Goal: Information Seeking & Learning: Learn about a topic

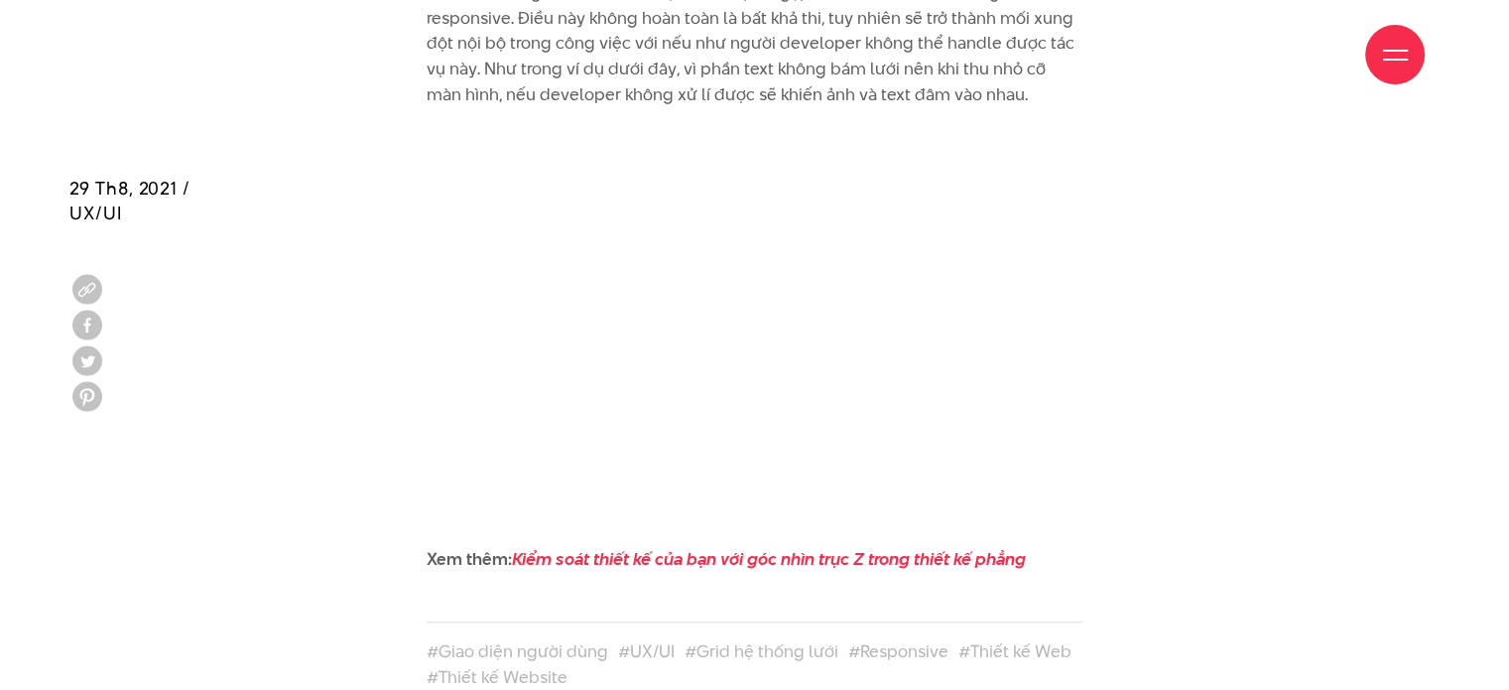
scroll to position [9195, 0]
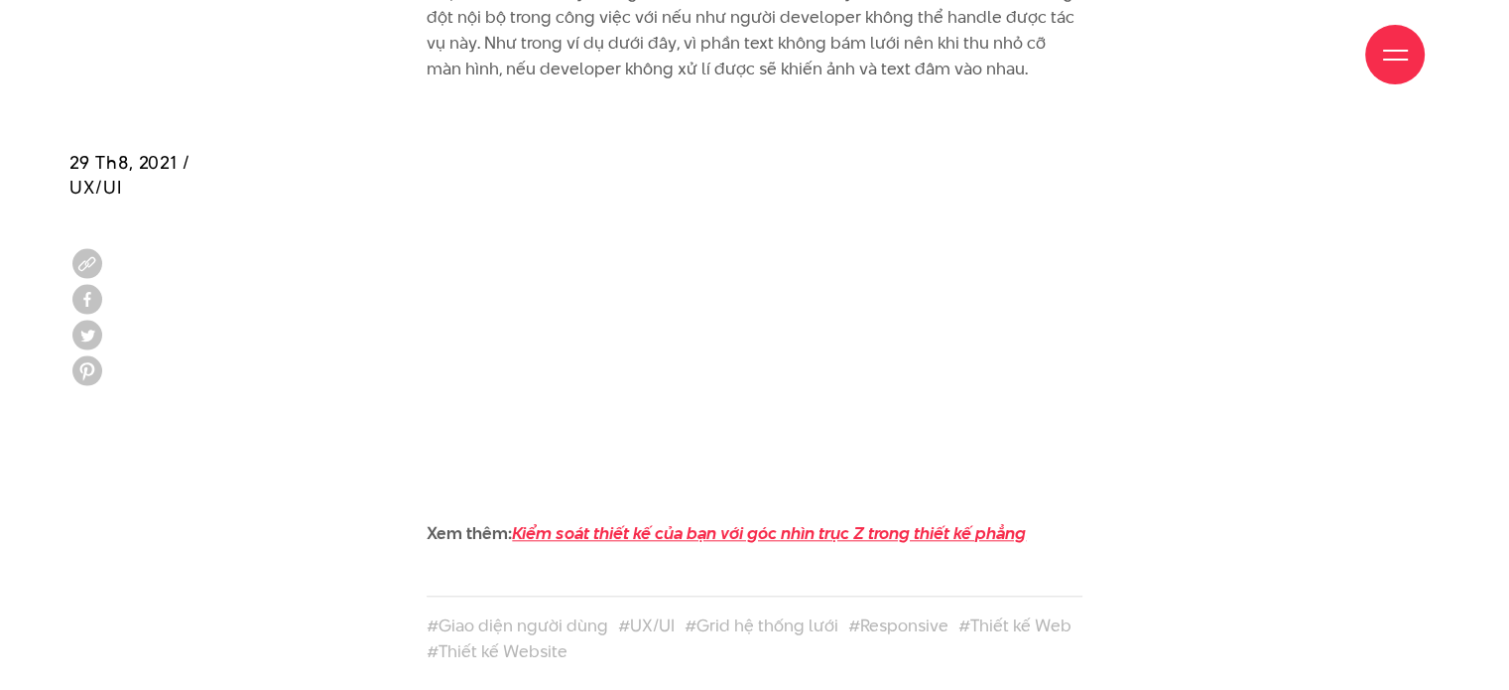
click at [753, 521] on em "Kiểm soát thiết kế của bạn với góc nhìn trục Z trong thiết kế phẳng" at bounding box center [769, 533] width 514 height 24
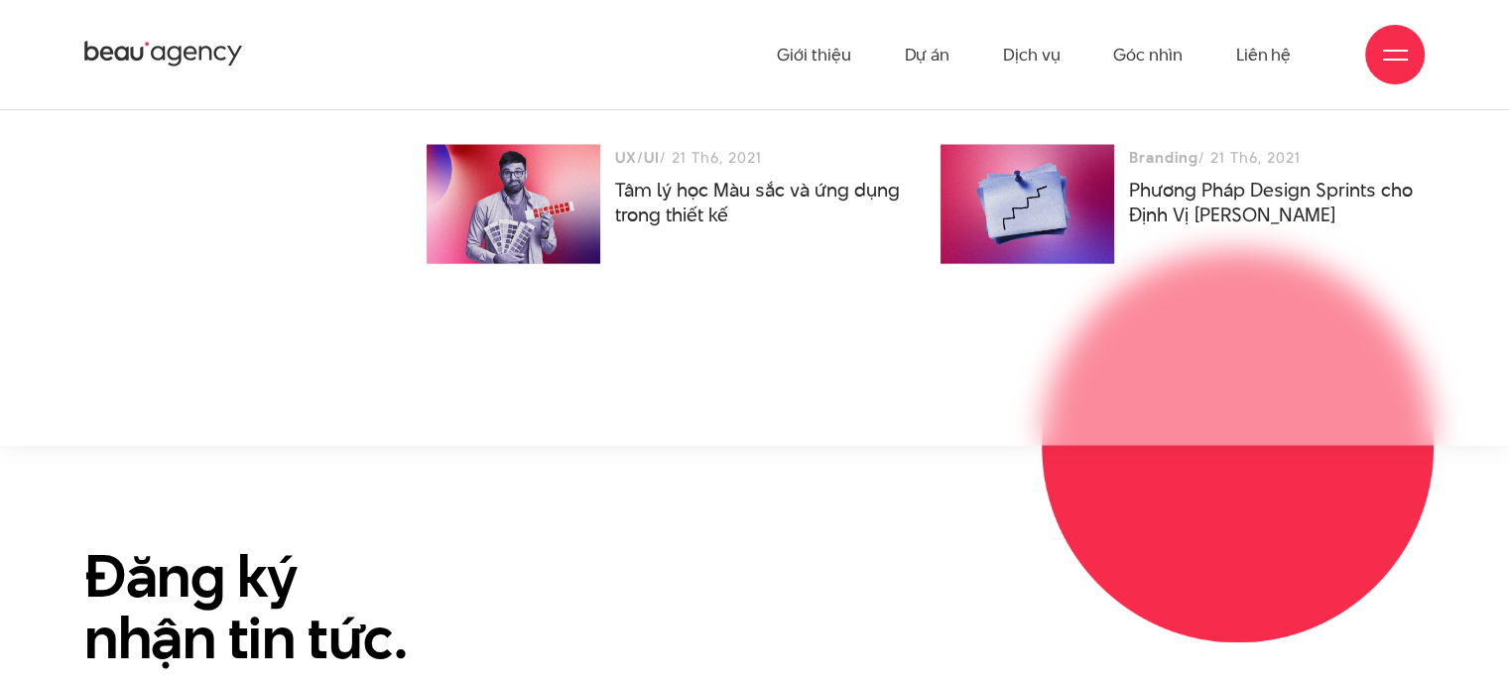
scroll to position [11659, 0]
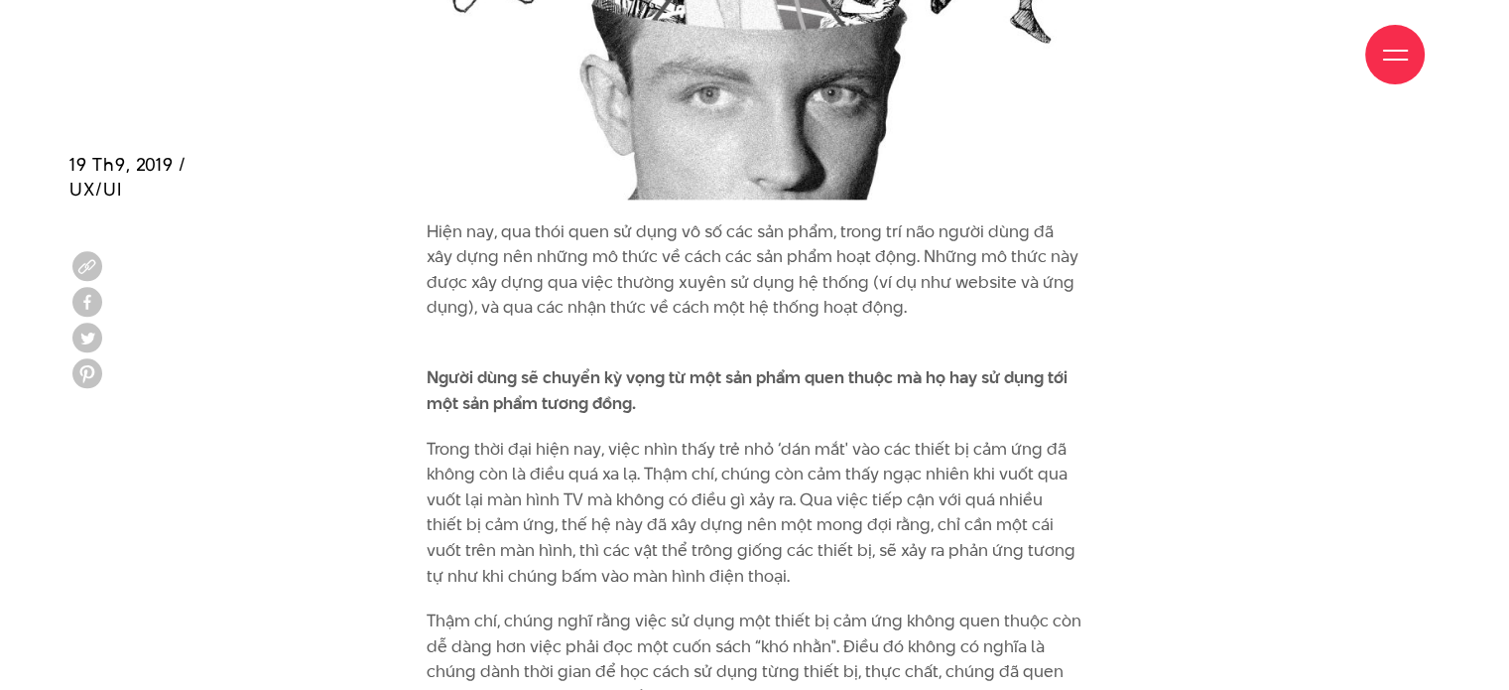
scroll to position [2382, 0]
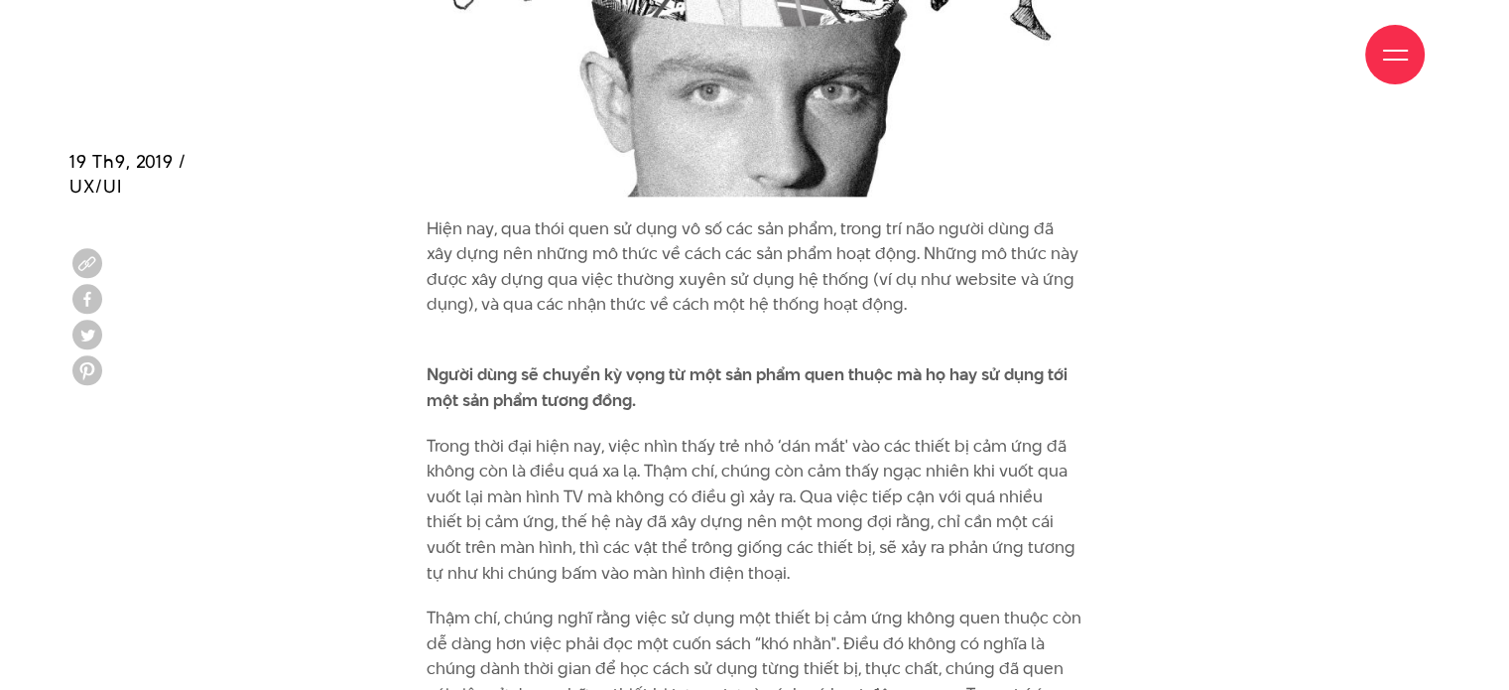
drag, startPoint x: 614, startPoint y: 281, endPoint x: 1256, endPoint y: 307, distance: 642.6
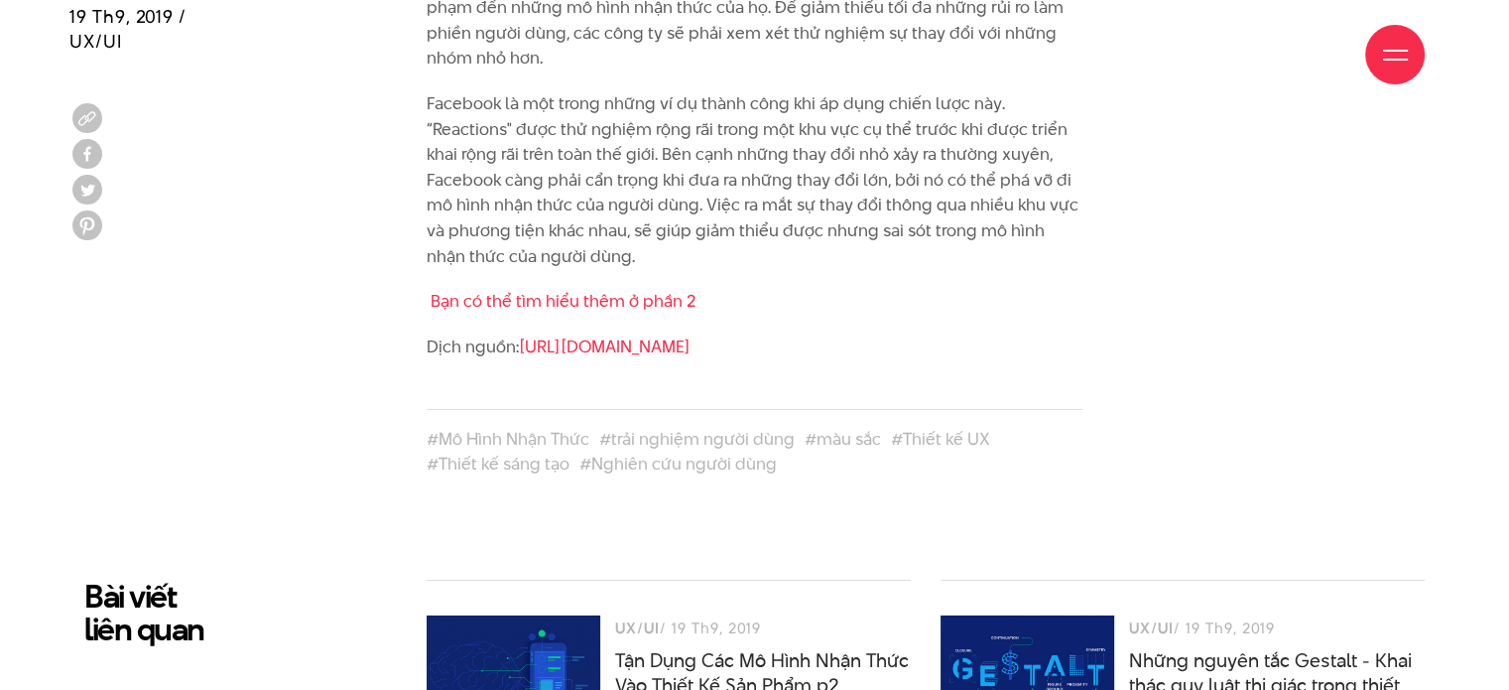
scroll to position [7171, 0]
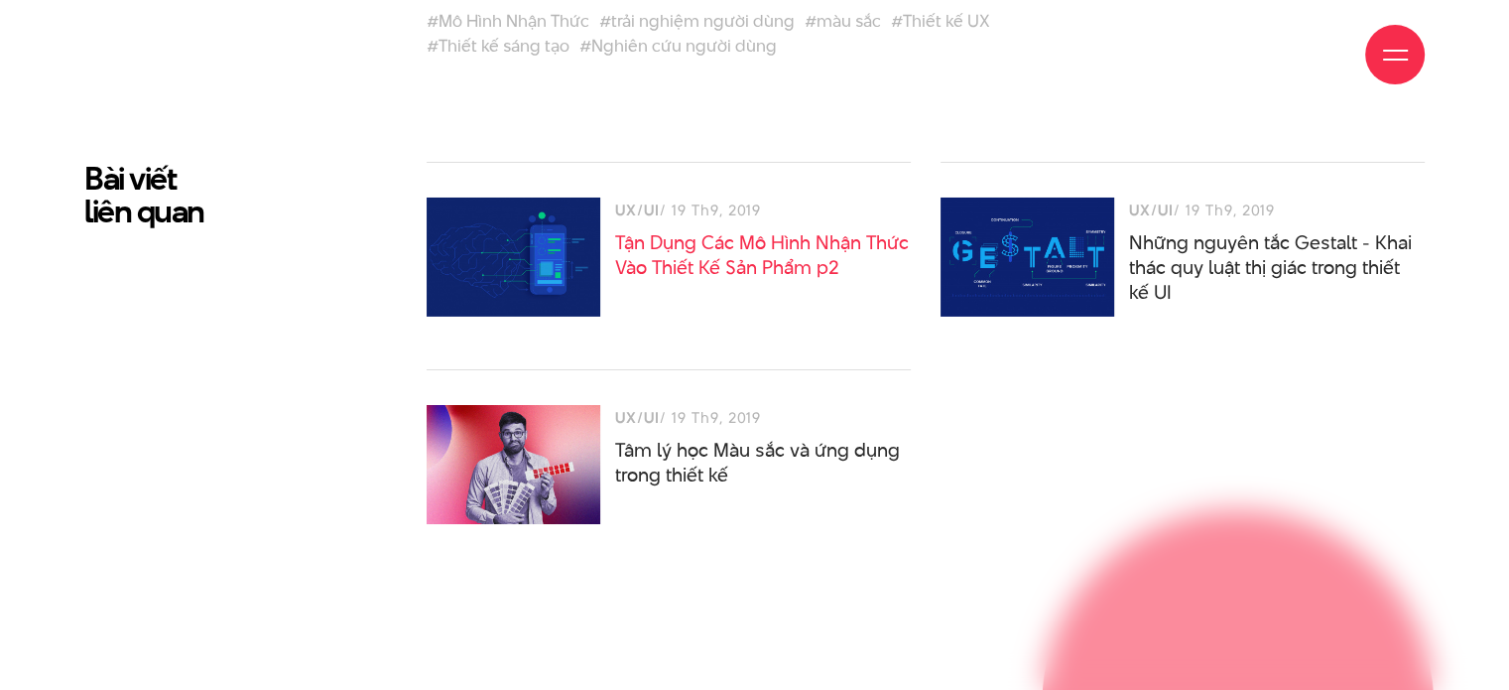
click at [696, 229] on link "Tận Dụng Các Mô Hình Nhận Thức Vào Thiết Kế Sản Phẩm p2" at bounding box center [762, 255] width 294 height 52
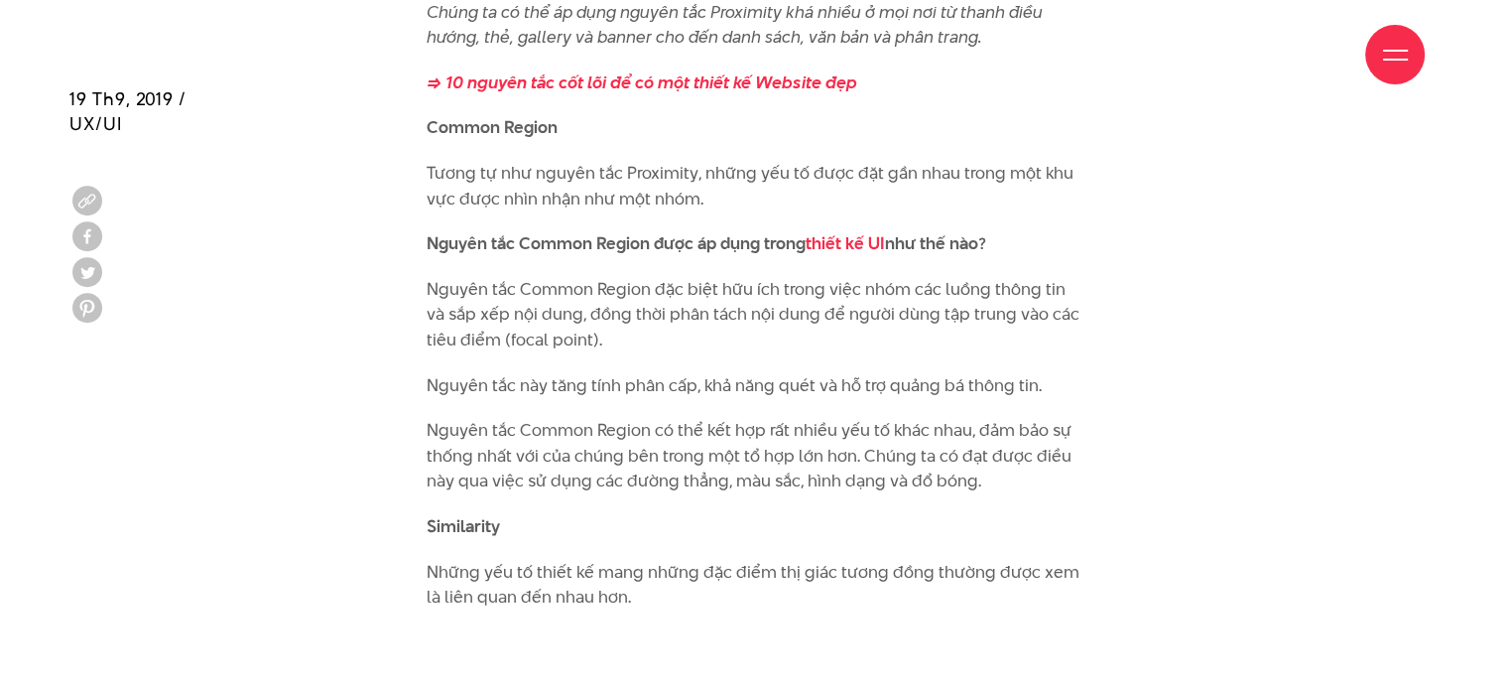
scroll to position [7365, 0]
drag, startPoint x: 754, startPoint y: 51, endPoint x: 651, endPoint y: 78, distance: 106.9
click at [651, 78] on div "Giới thiệu Dự án Dịch vụ Góc nhìn Liên hệ" at bounding box center [754, 54] width 1341 height 109
click at [655, 55] on div "Giới thiệu Dự án Dịch vụ Góc nhìn Liên hệ" at bounding box center [754, 54] width 1341 height 109
click at [779, 113] on p "Common Region" at bounding box center [755, 126] width 656 height 26
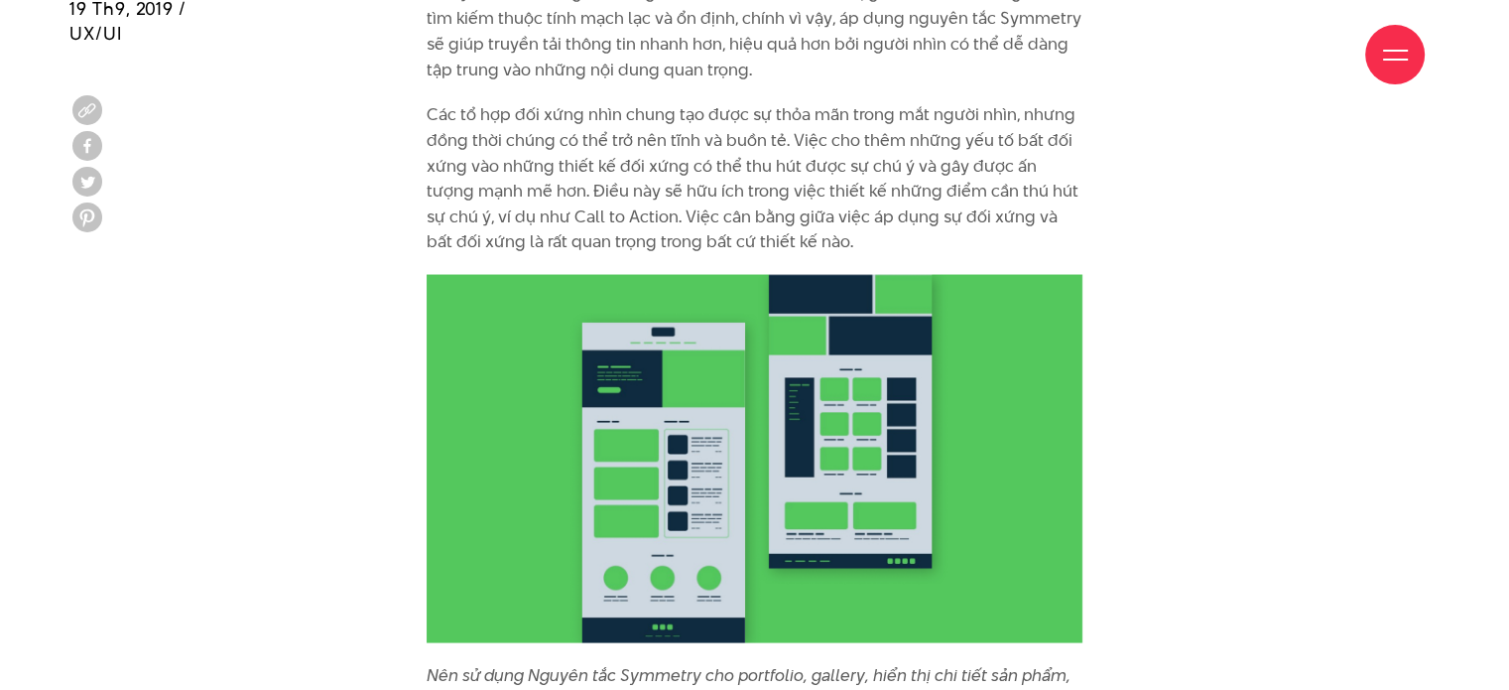
scroll to position [11289, 0]
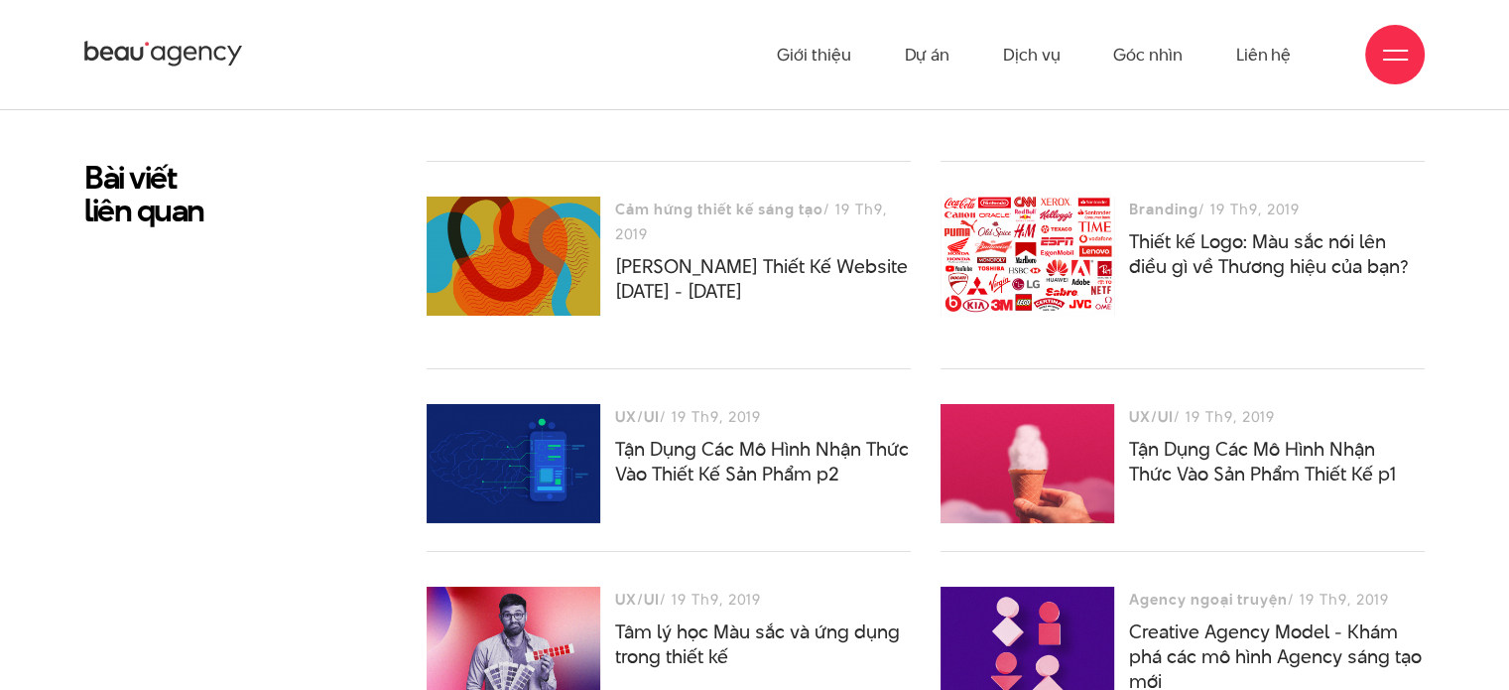
scroll to position [14961, 0]
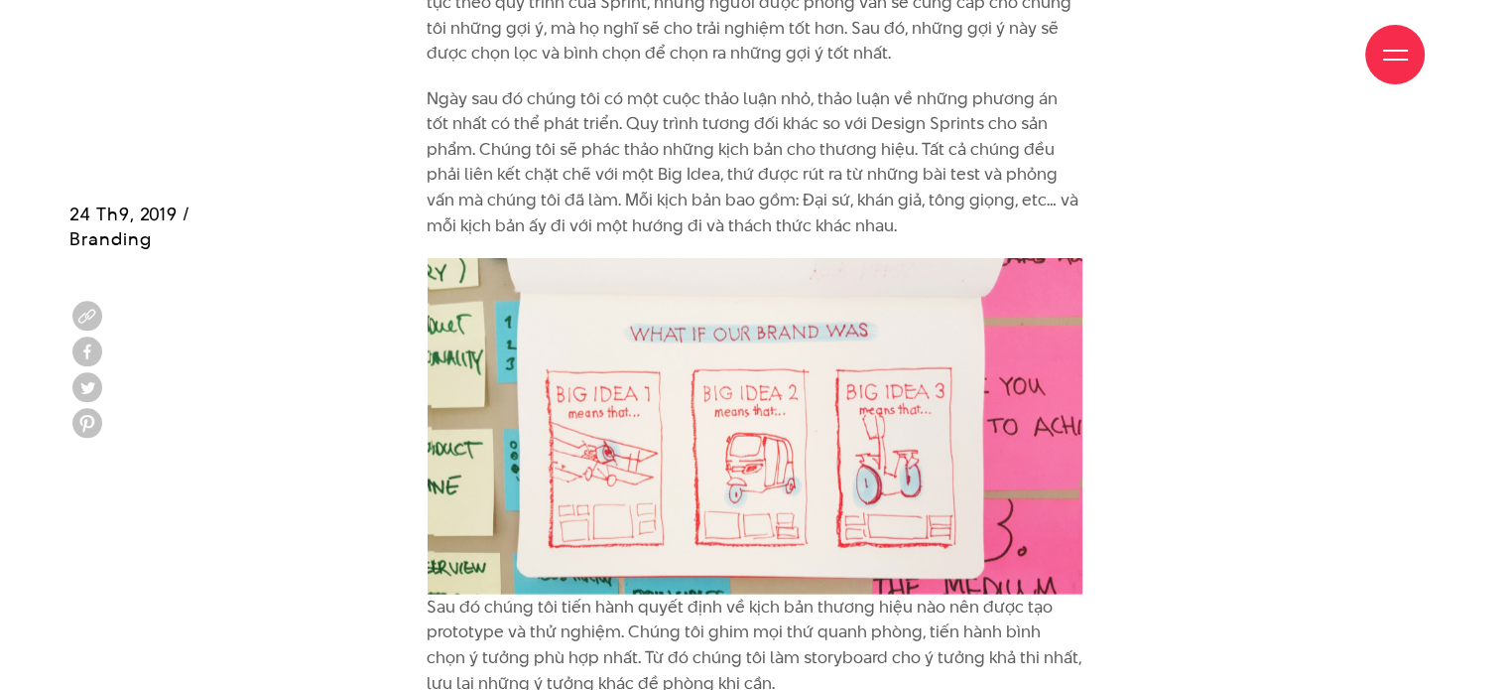
scroll to position [5359, 0]
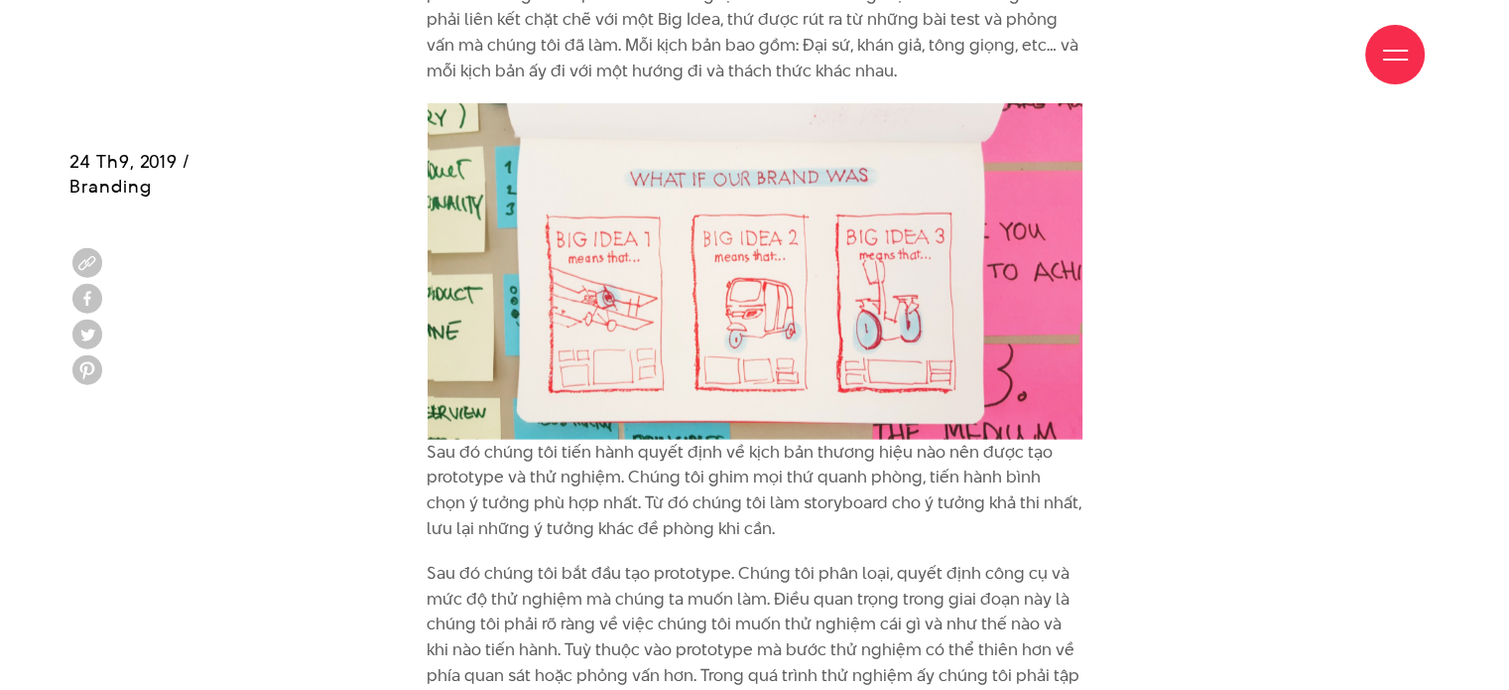
drag, startPoint x: 787, startPoint y: 286, endPoint x: 1270, endPoint y: 300, distance: 483.5
click at [1281, 303] on div at bounding box center [754, 271] width 1370 height 336
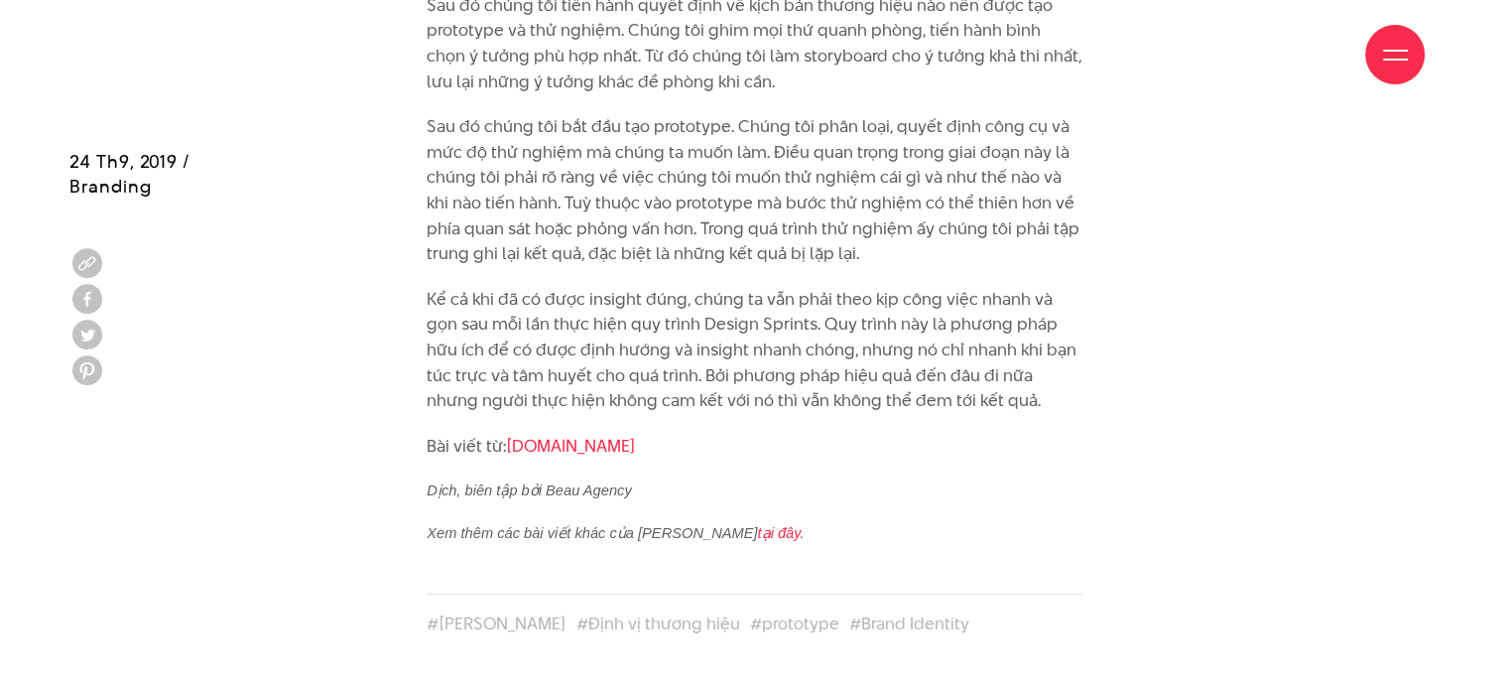
scroll to position [5855, 0]
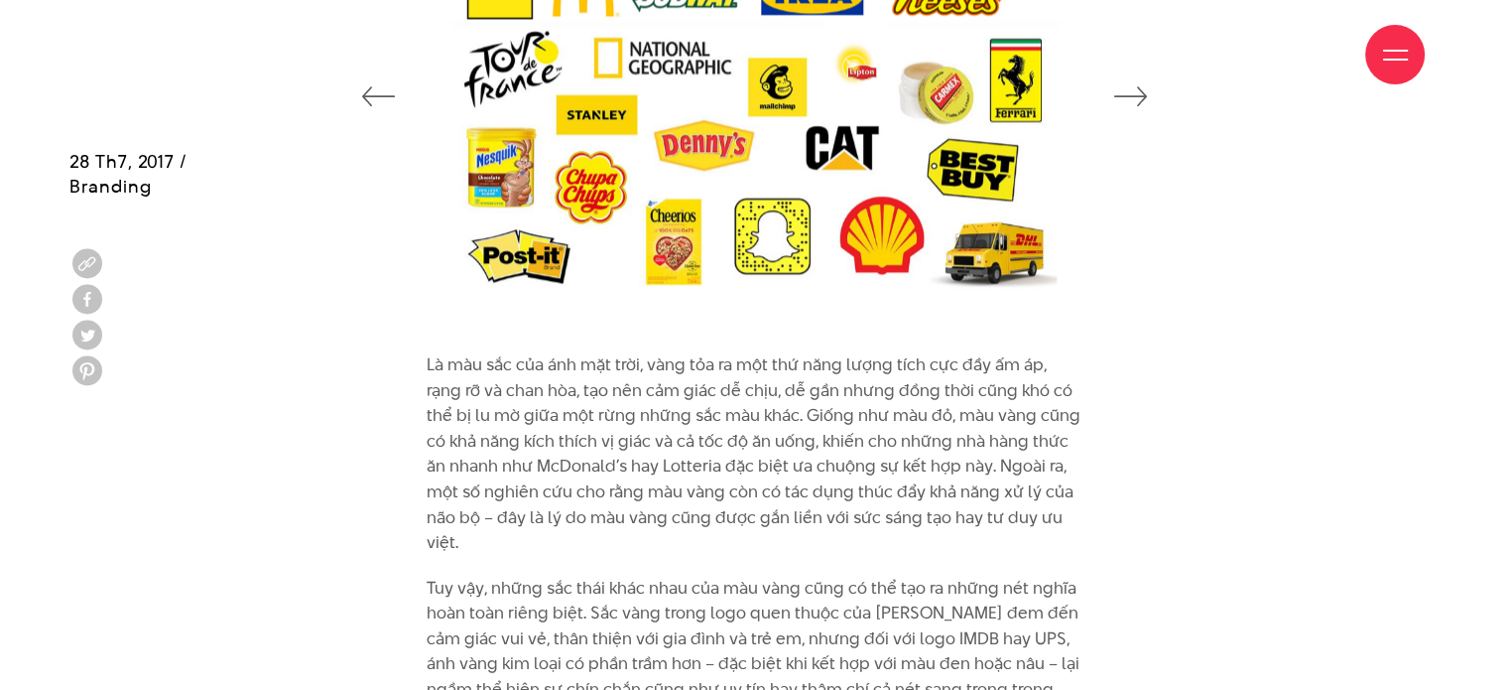
scroll to position [3076, 0]
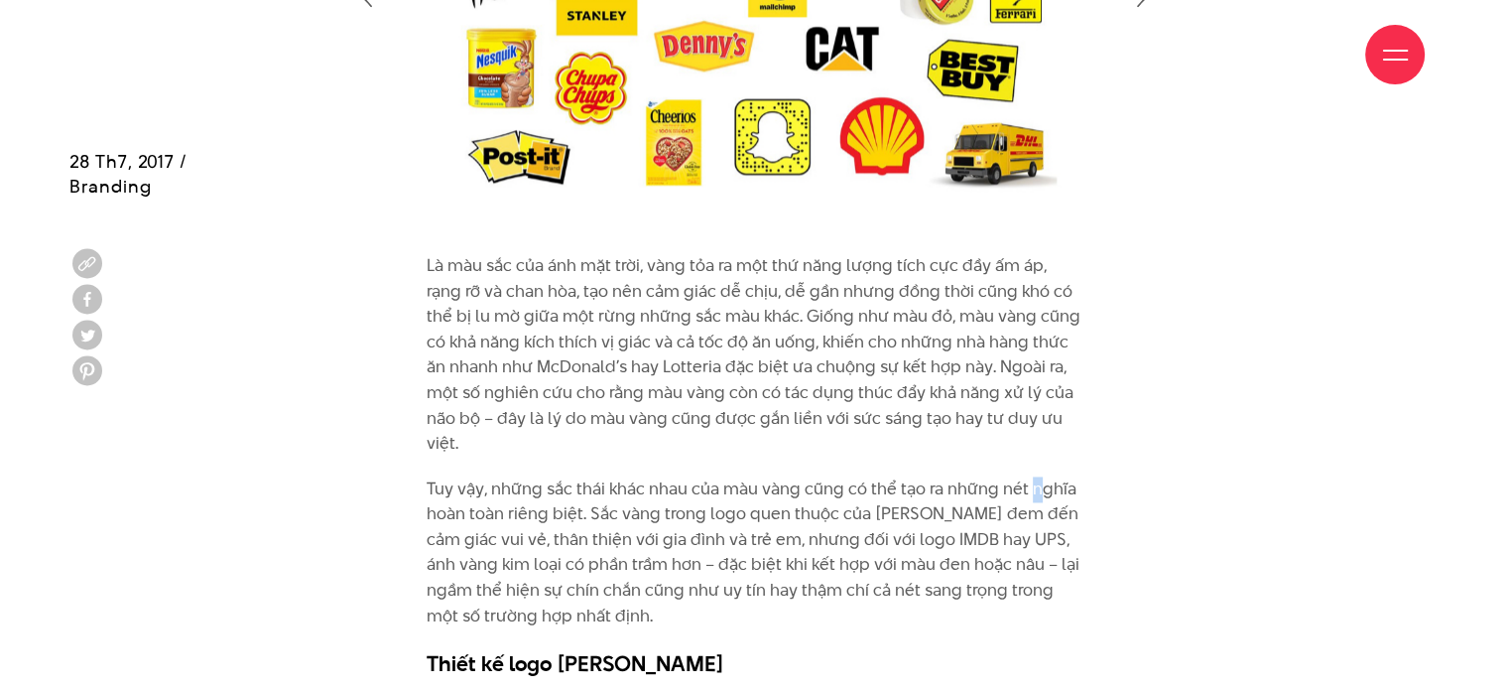
click at [1038, 474] on div "Là màu sắc của ánh mặt trời, vàng tỏa ra một thứ năng lượng tích cực đầy ấm áp,…" at bounding box center [755, 465] width 656 height 425
click at [1268, 448] on div "Là màu sắc của ánh mặt trời, vàng tỏa ra một thứ năng lượng tích cực đầy ấm áp,…" at bounding box center [754, 470] width 1370 height 435
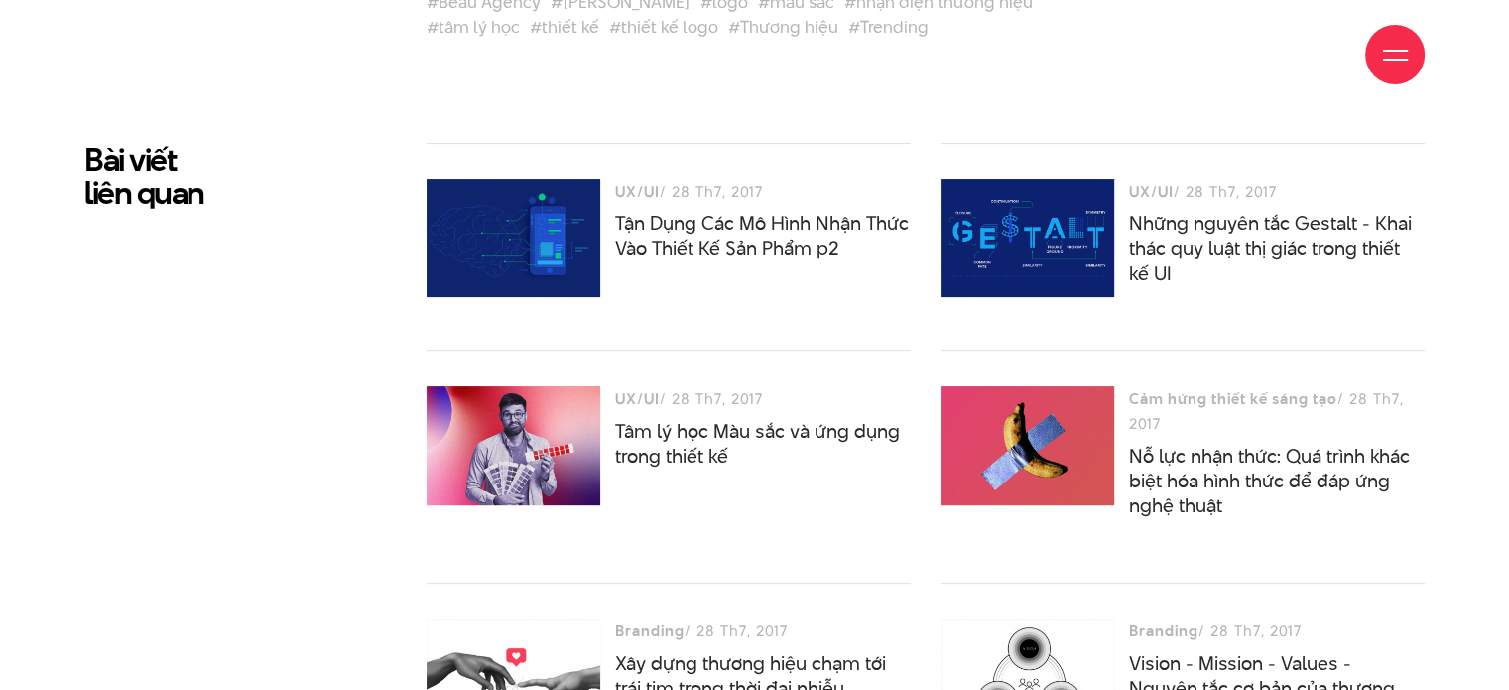
scroll to position [8132, 0]
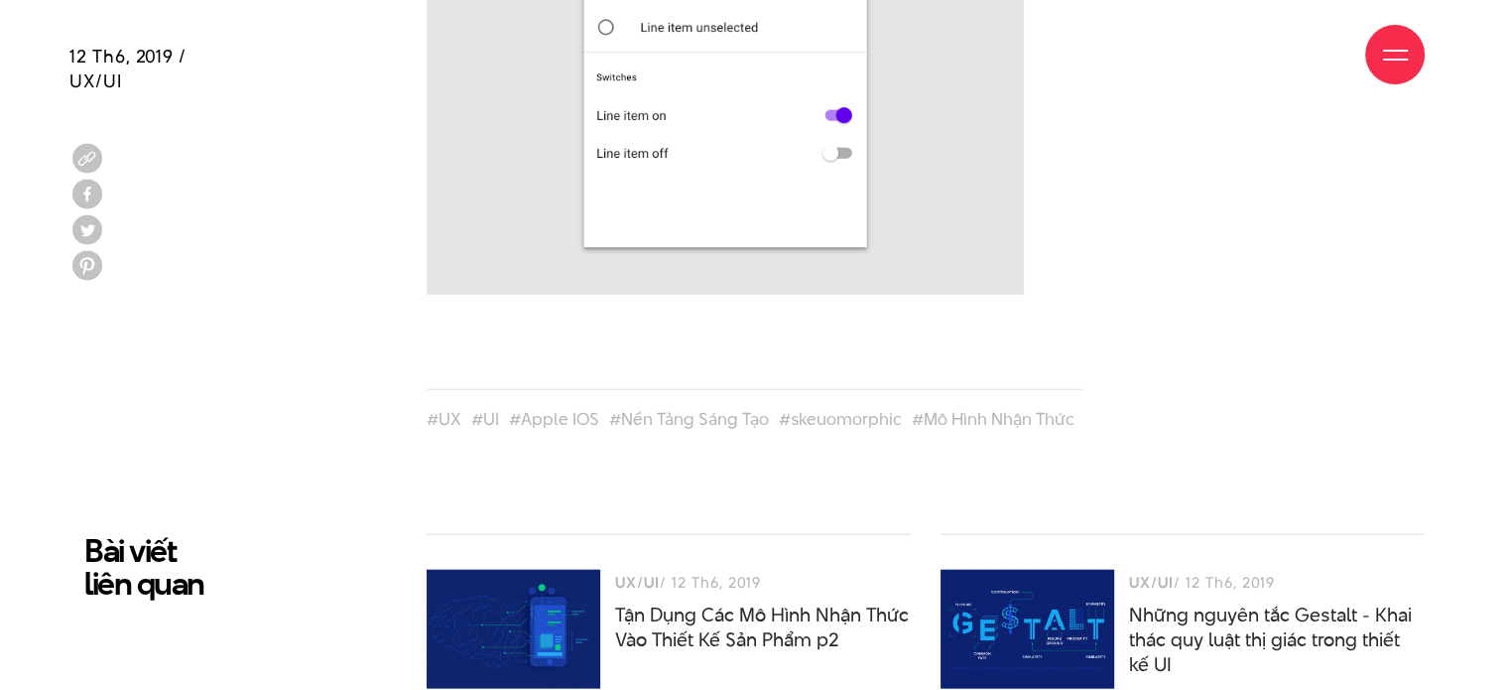
scroll to position [5160, 0]
